Goal: Find specific page/section: Find specific page/section

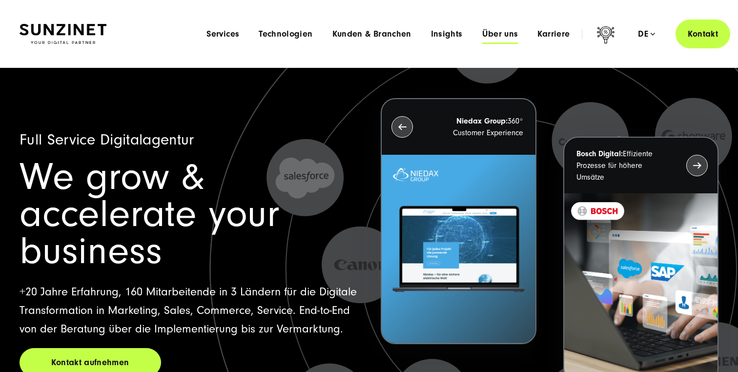
click at [491, 35] on span "Über uns" at bounding box center [500, 34] width 36 height 10
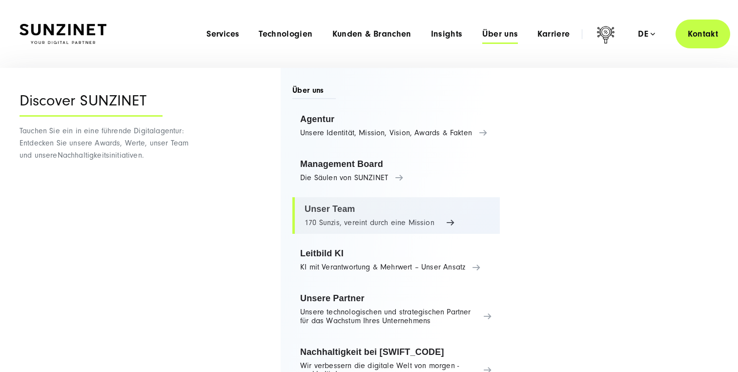
click at [368, 206] on link "Unser Team 170 Sunzis, vereint durch eine Mission" at bounding box center [395, 215] width 207 height 37
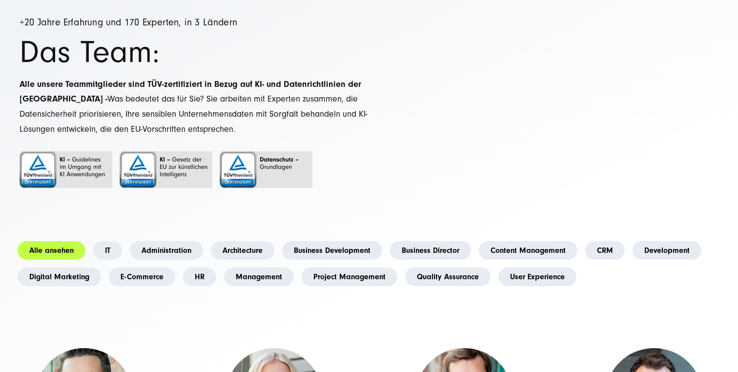
scroll to position [99, 0]
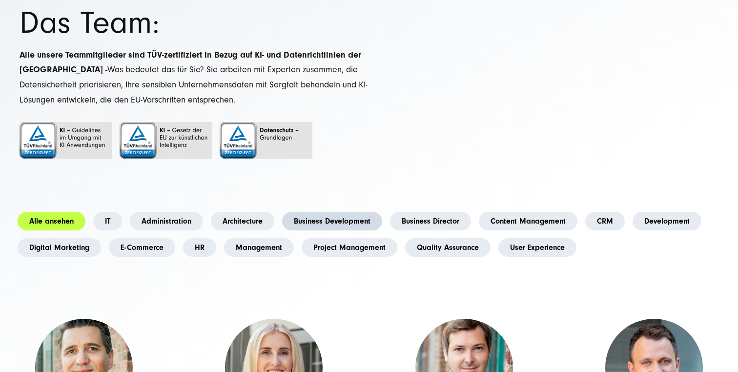
click at [329, 215] on link "Business Development" at bounding box center [332, 221] width 100 height 19
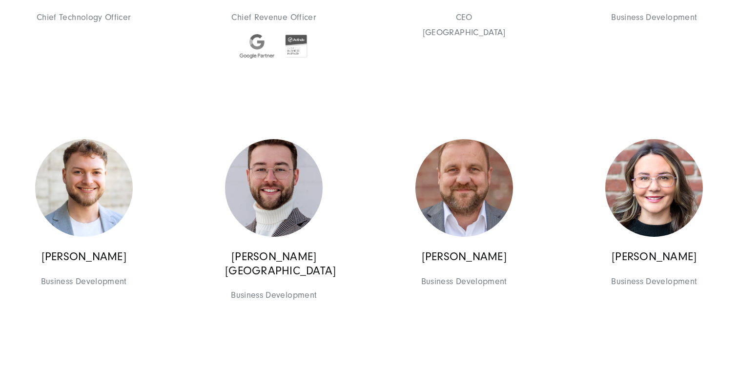
scroll to position [556, 0]
